Goal: Task Accomplishment & Management: Use online tool/utility

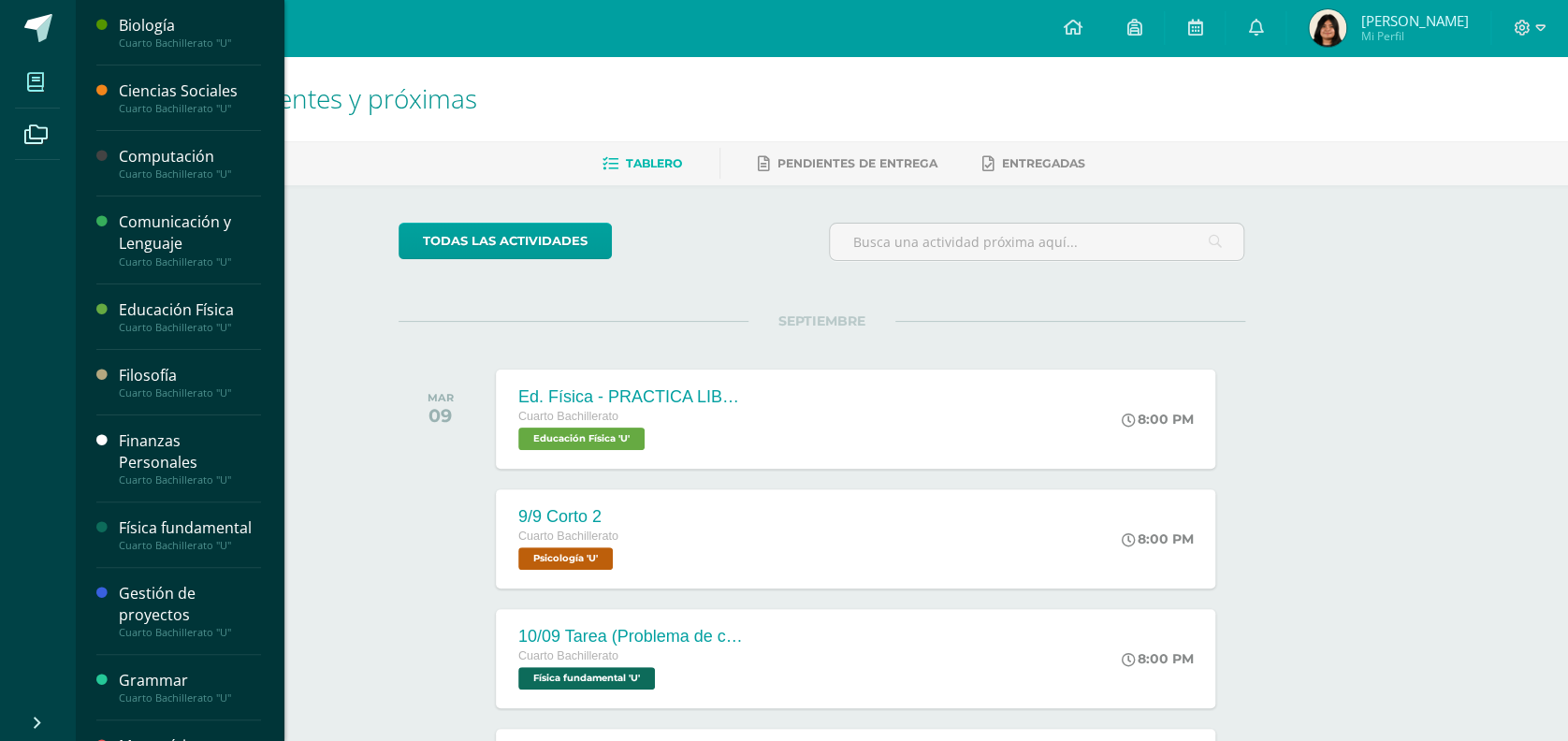
click at [30, 87] on icon at bounding box center [35, 82] width 17 height 19
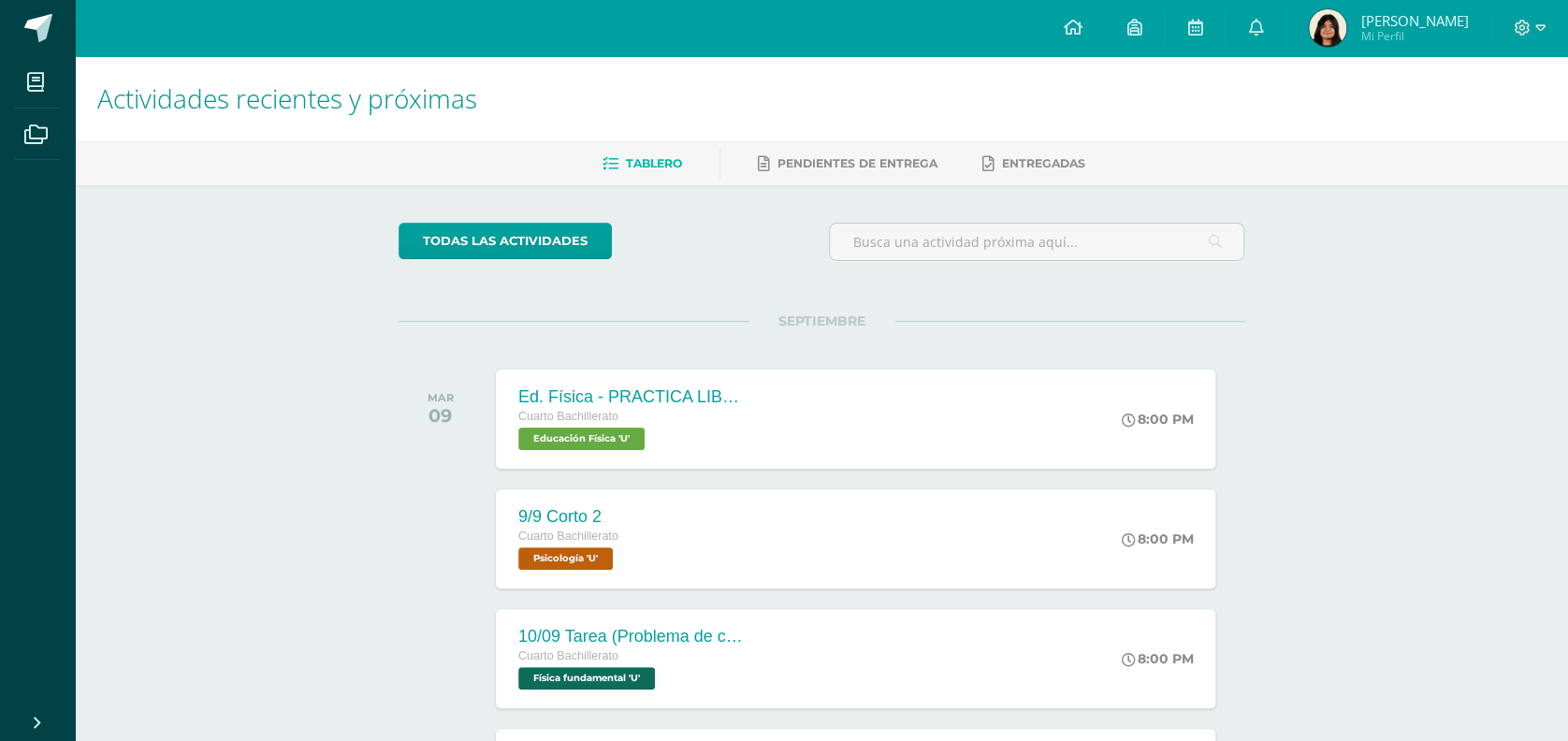
click at [1347, 28] on img at bounding box center [1328, 29] width 37 height 37
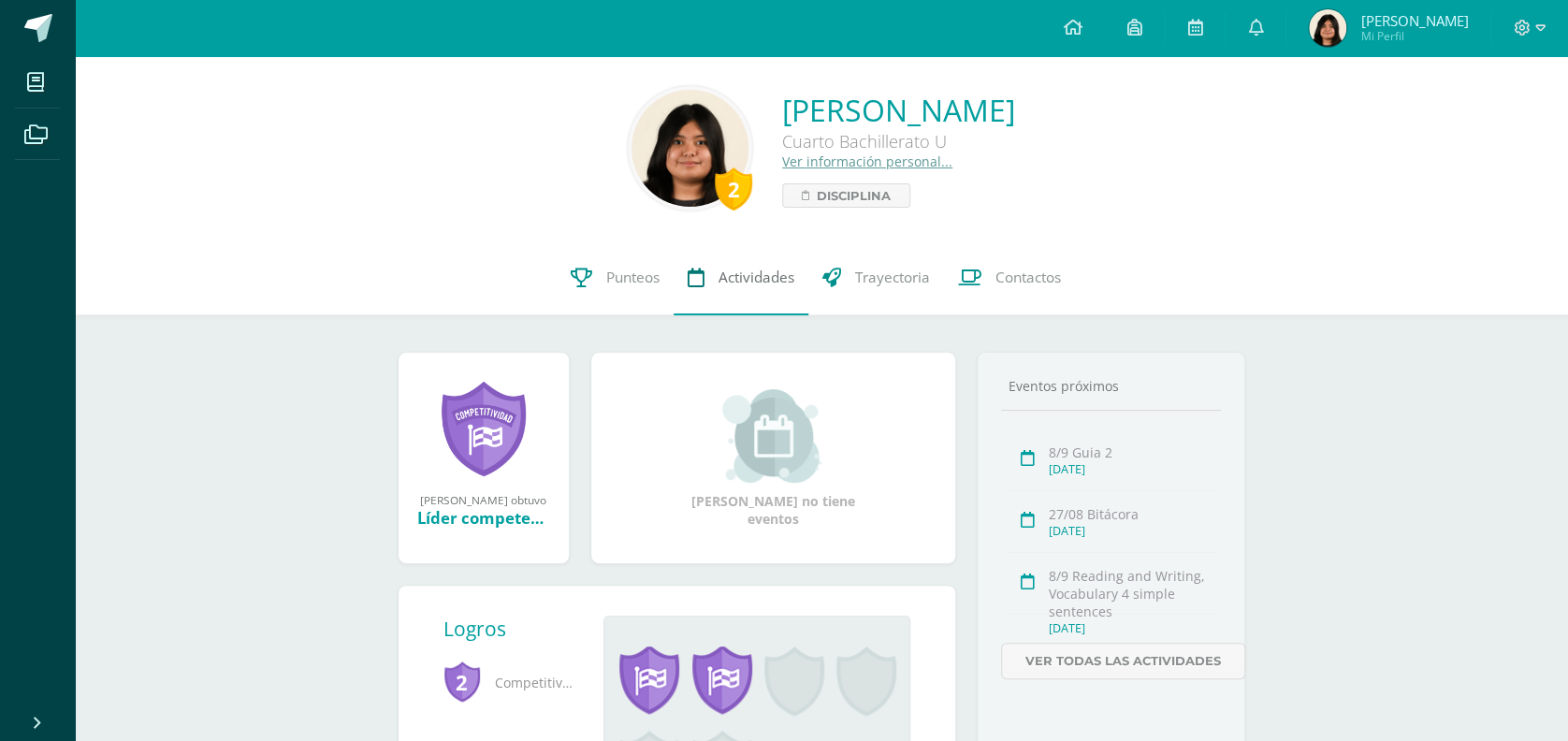
click at [713, 275] on link "Actividades" at bounding box center [740, 278] width 135 height 75
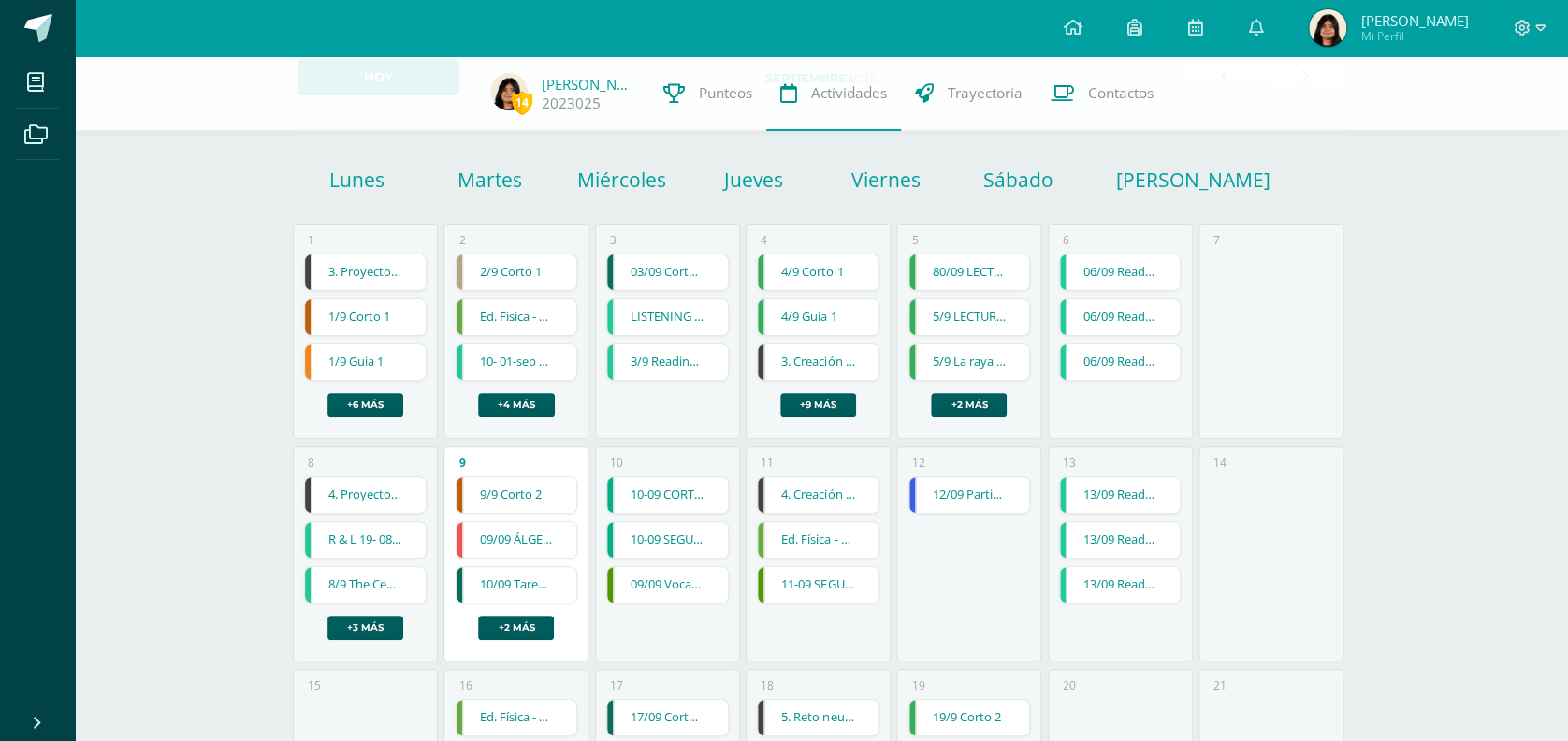
scroll to position [109, 0]
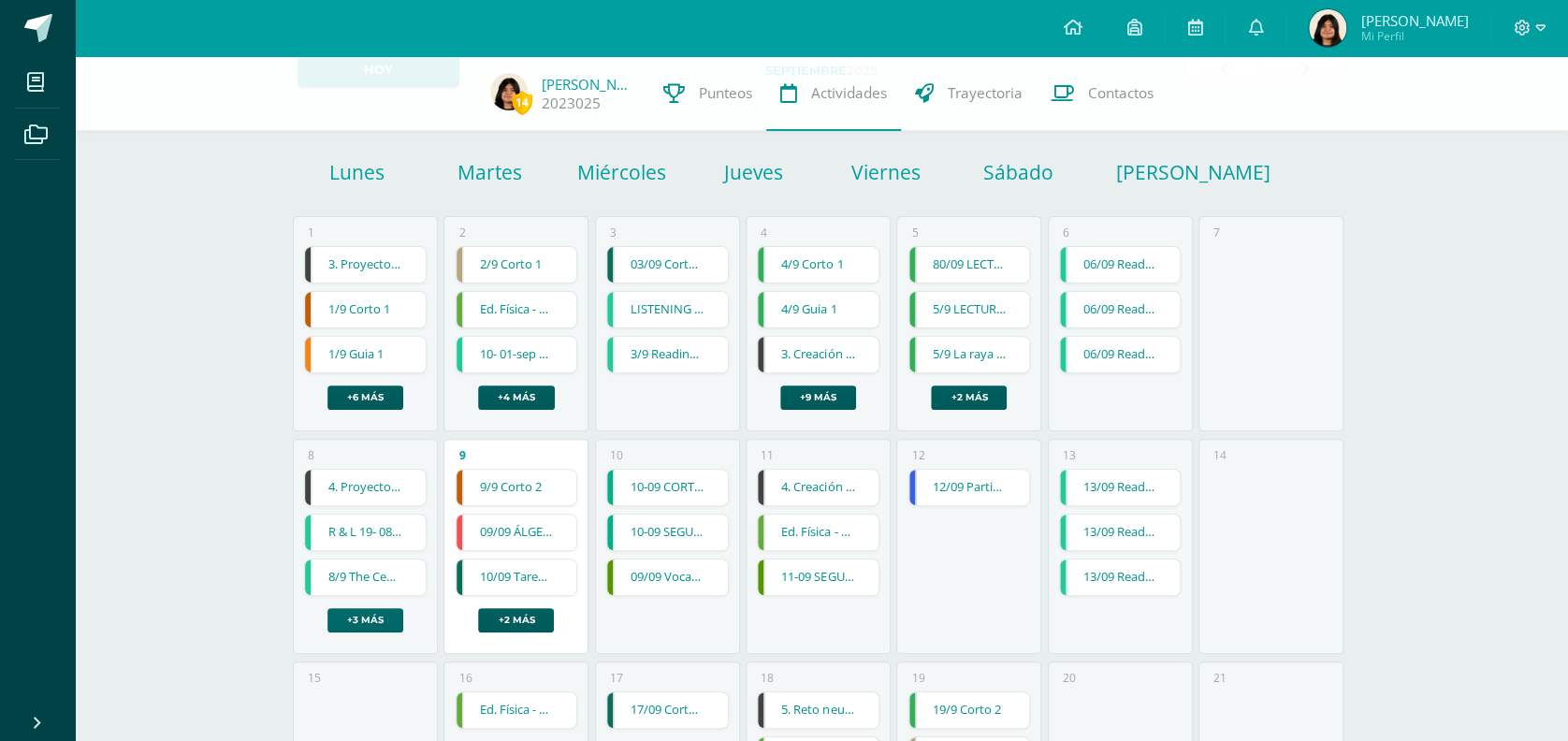
click at [342, 610] on link "+3 más" at bounding box center [365, 620] width 76 height 25
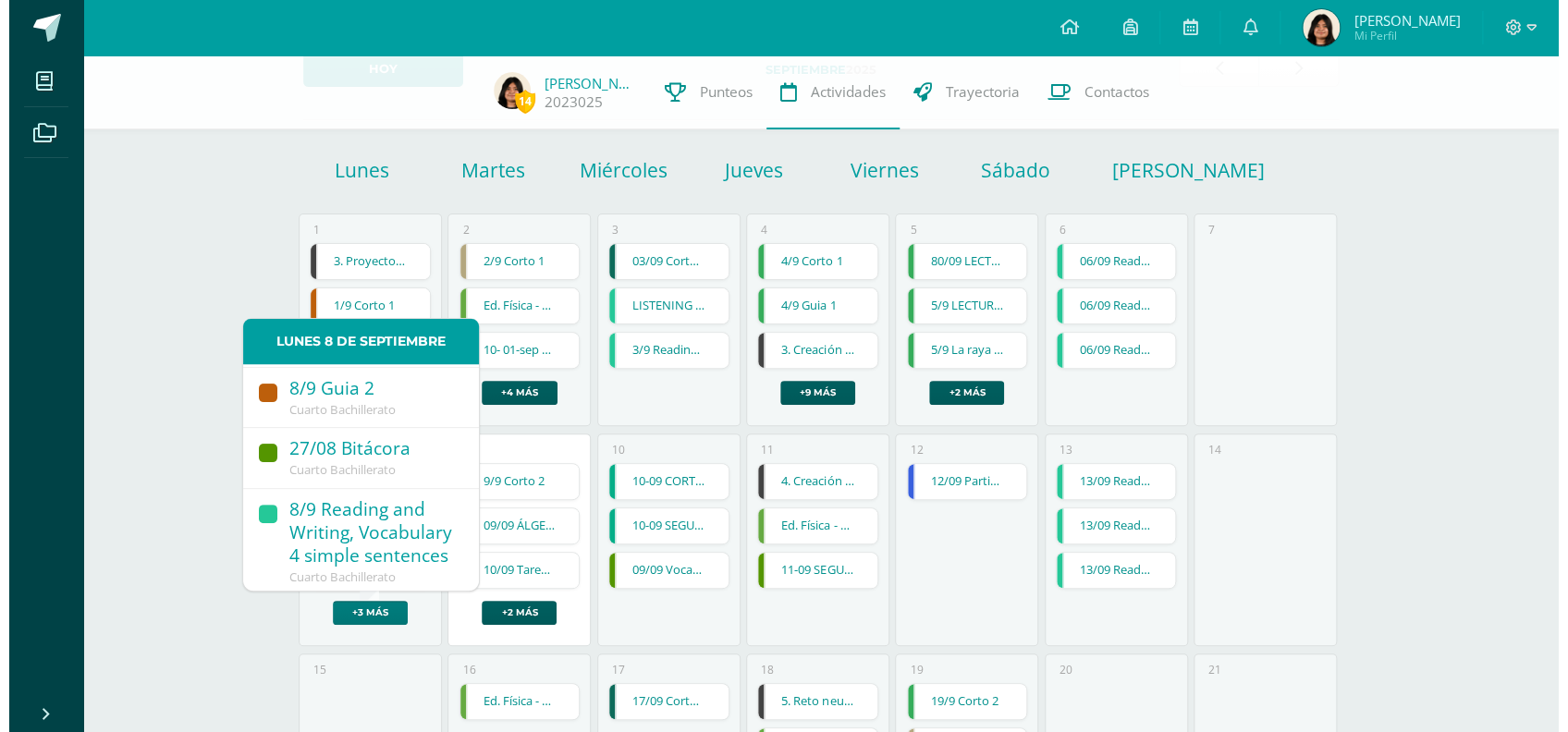
scroll to position [312, 0]
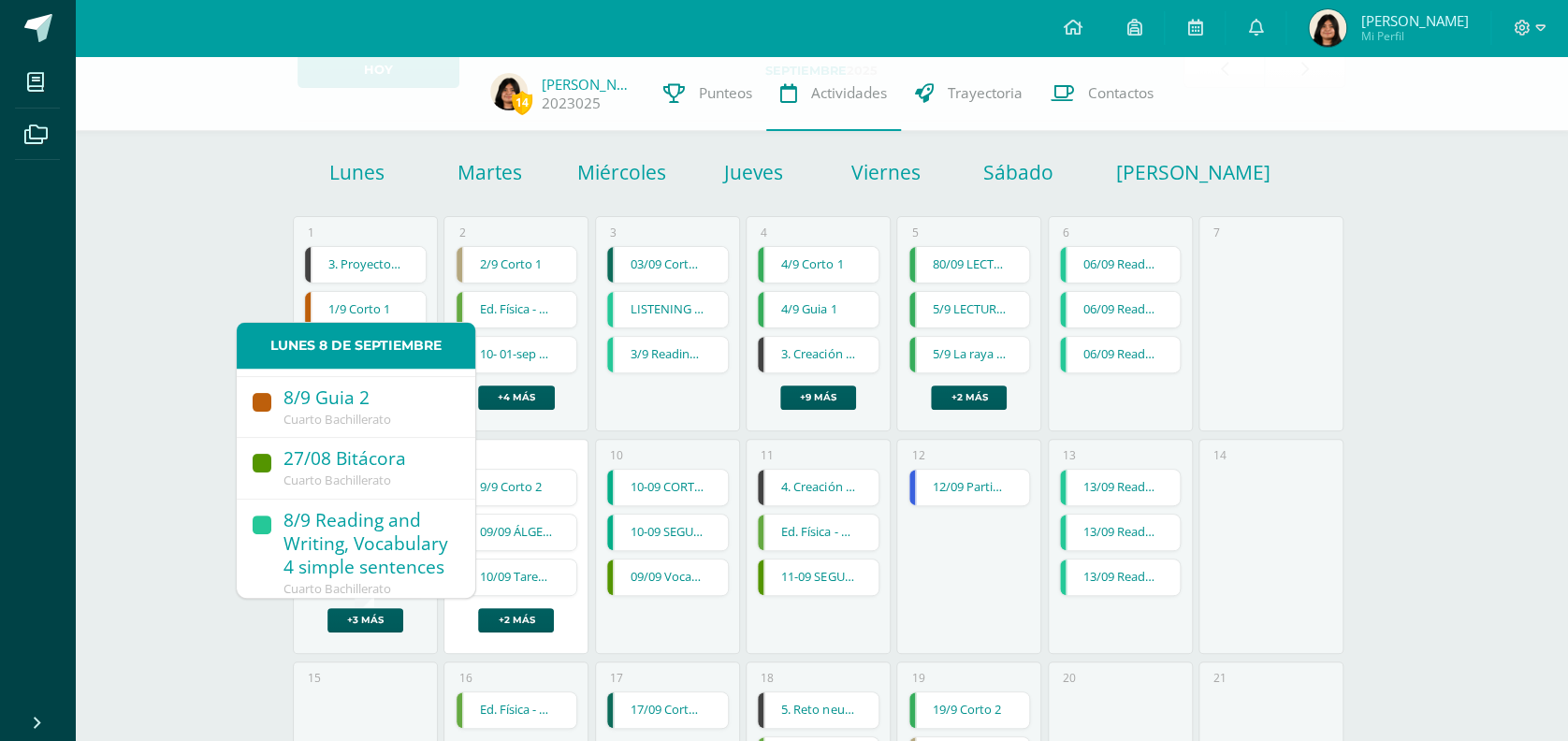
click at [351, 427] on span "Cuarto Bachillerato" at bounding box center [337, 418] width 107 height 17
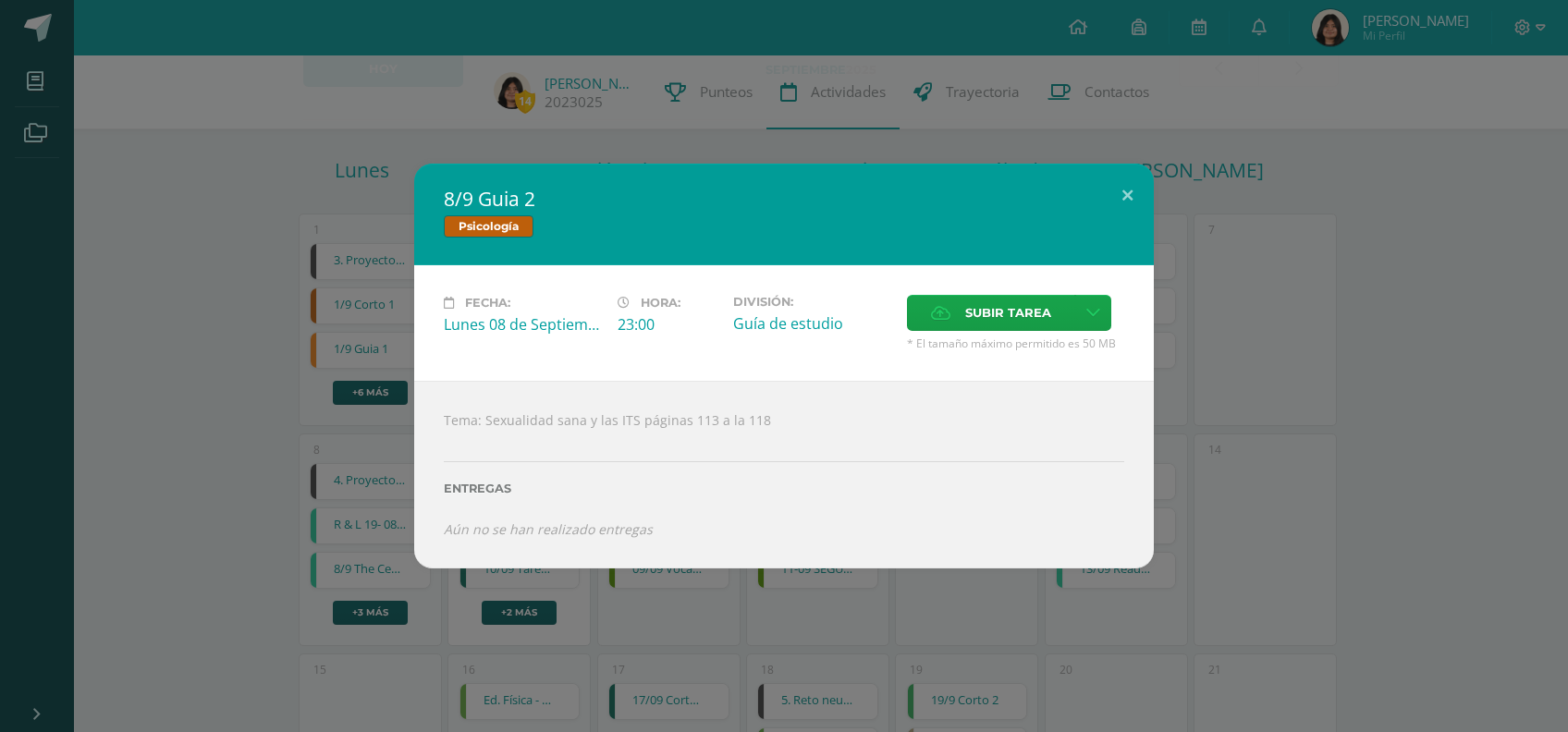
click at [983, 332] on div "Subir tarea" at bounding box center [1016, 315] width 217 height 41
click at [929, 295] on label "Subir tarea" at bounding box center [991, 312] width 168 height 36
click at [0, 0] on input "Subir tarea" at bounding box center [0, 0] width 0 height 0
click at [990, 295] on label "Subir tarea" at bounding box center [991, 312] width 168 height 36
click at [0, 0] on input "Subir tarea" at bounding box center [0, 0] width 0 height 0
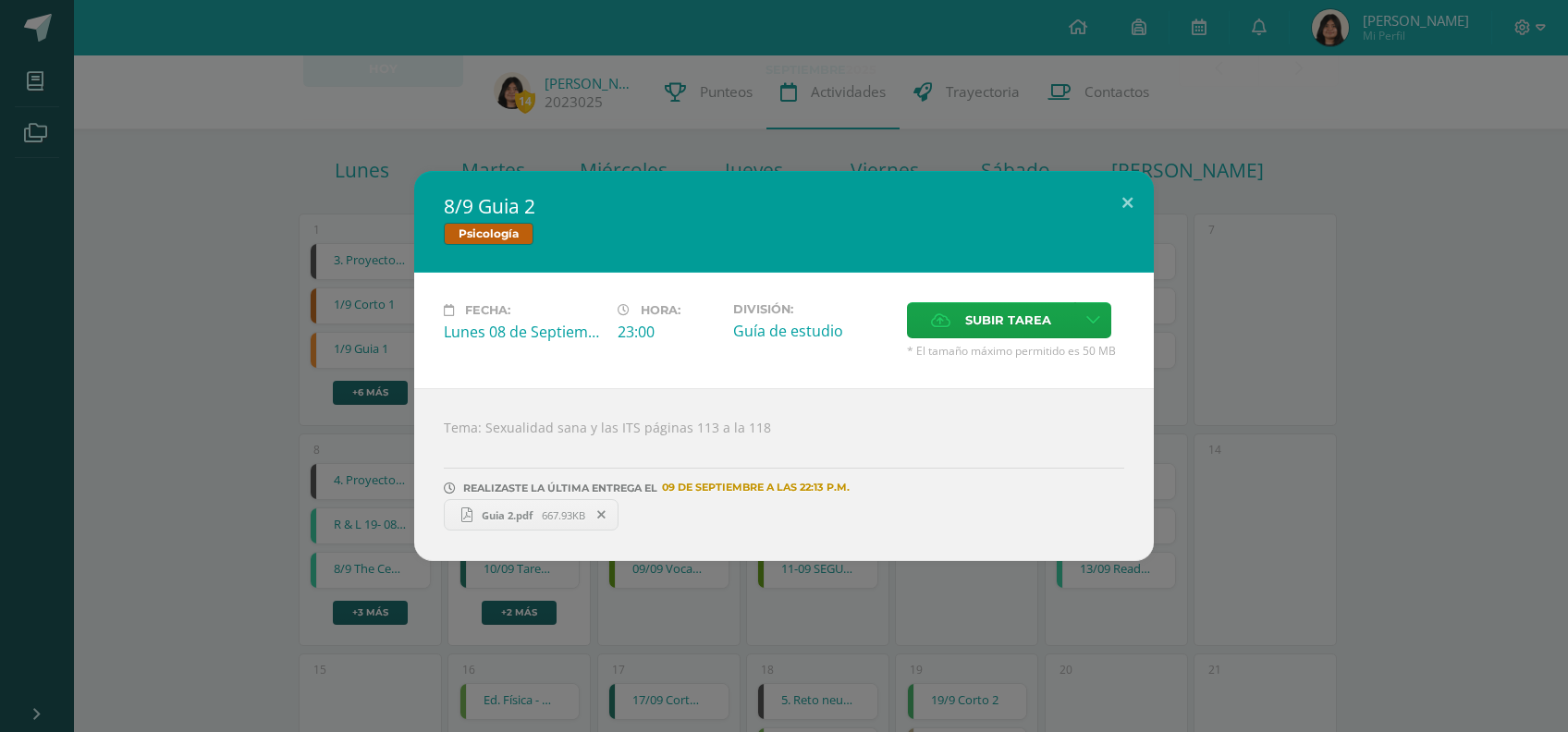
click at [516, 516] on span "Guia 2.pdf" at bounding box center [507, 515] width 69 height 14
